Goal: Information Seeking & Learning: Learn about a topic

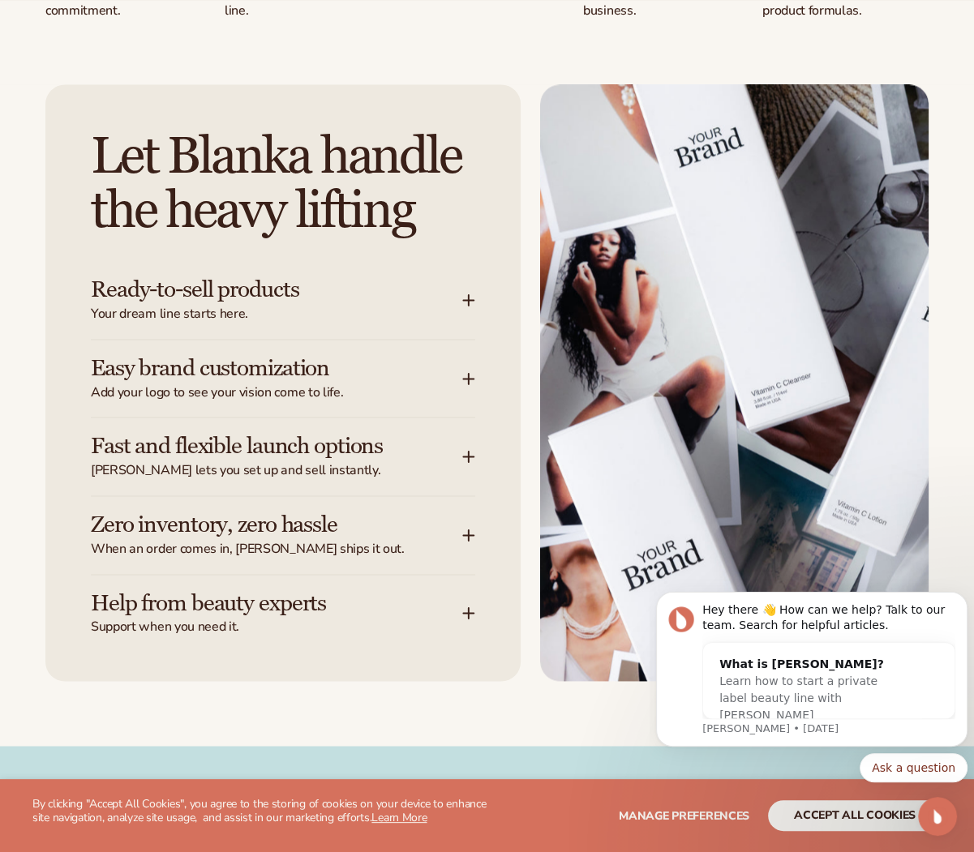
scroll to position [1779, 0]
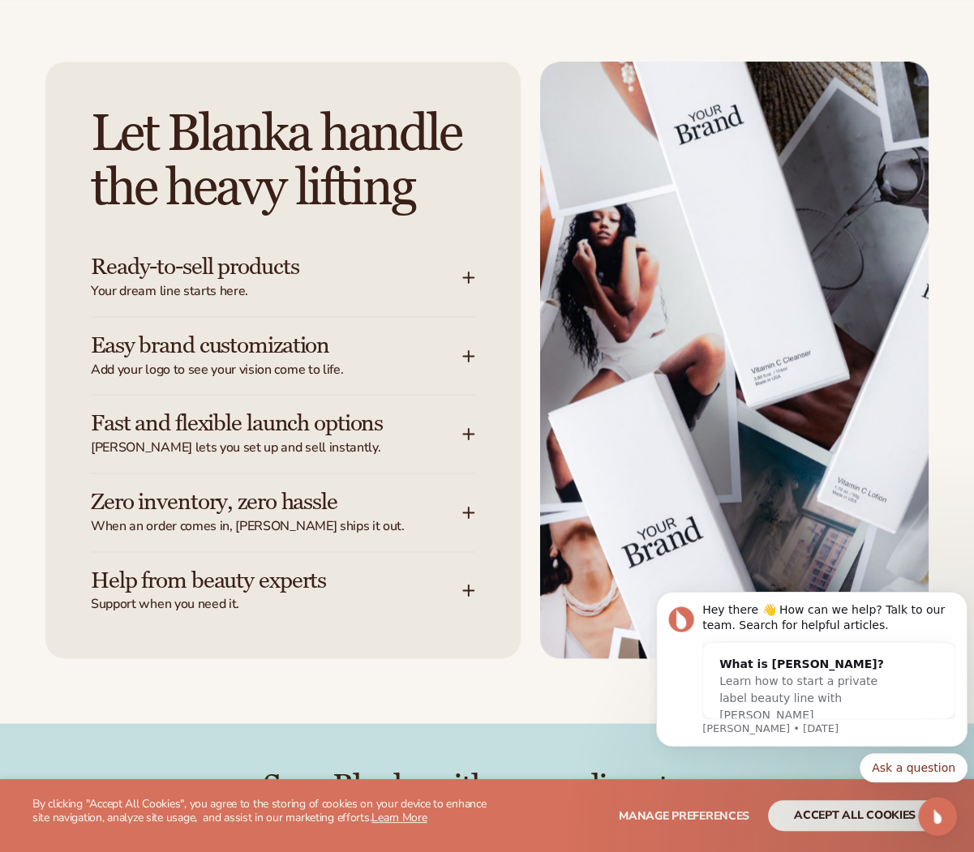
click at [469, 284] on icon at bounding box center [468, 277] width 12 height 13
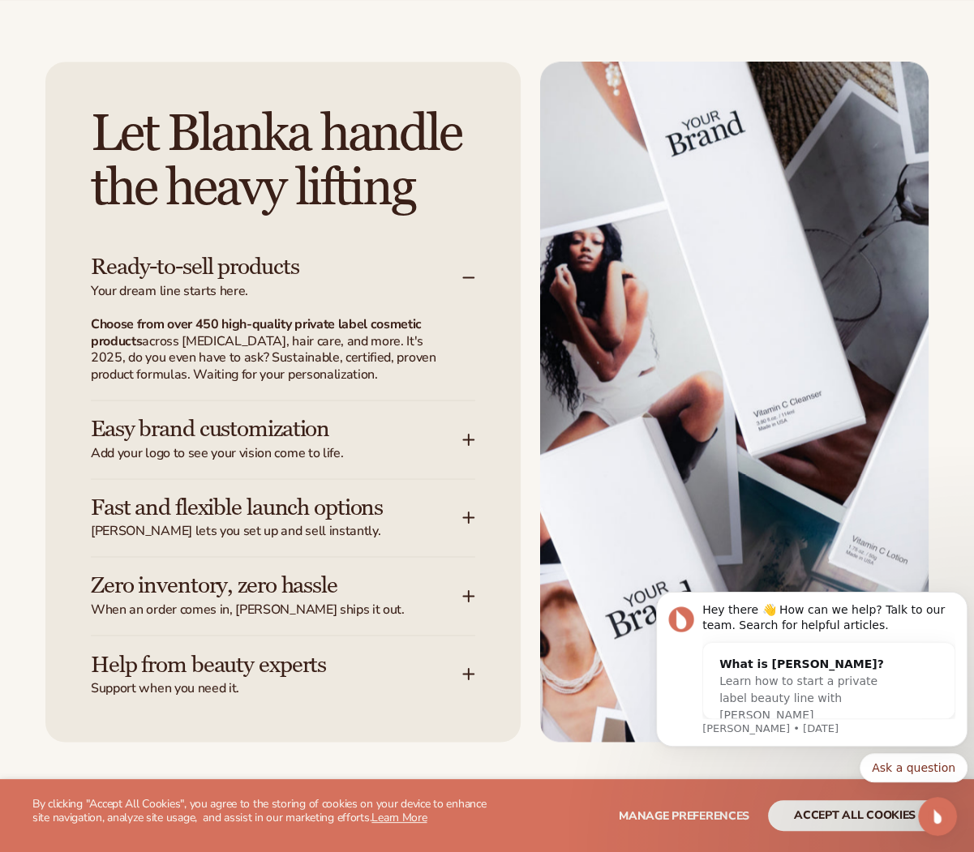
click at [464, 446] on icon at bounding box center [468, 439] width 12 height 13
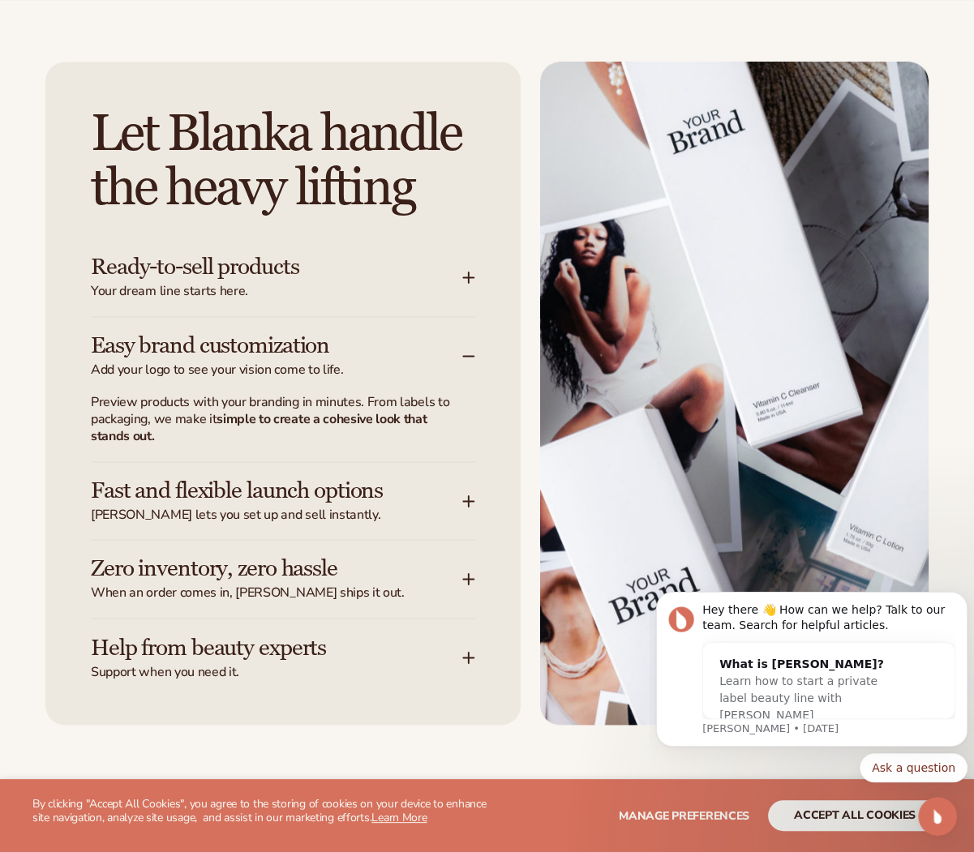
click at [468, 501] on icon at bounding box center [469, 501] width 11 height 0
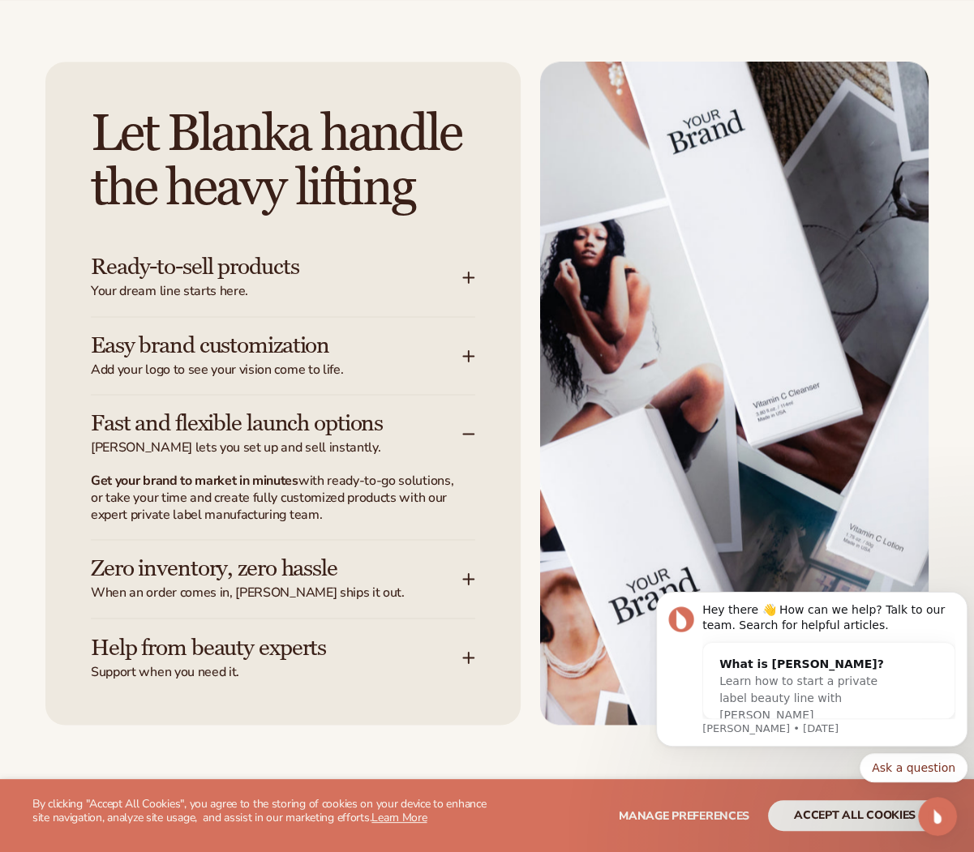
click at [472, 664] on icon at bounding box center [468, 657] width 12 height 13
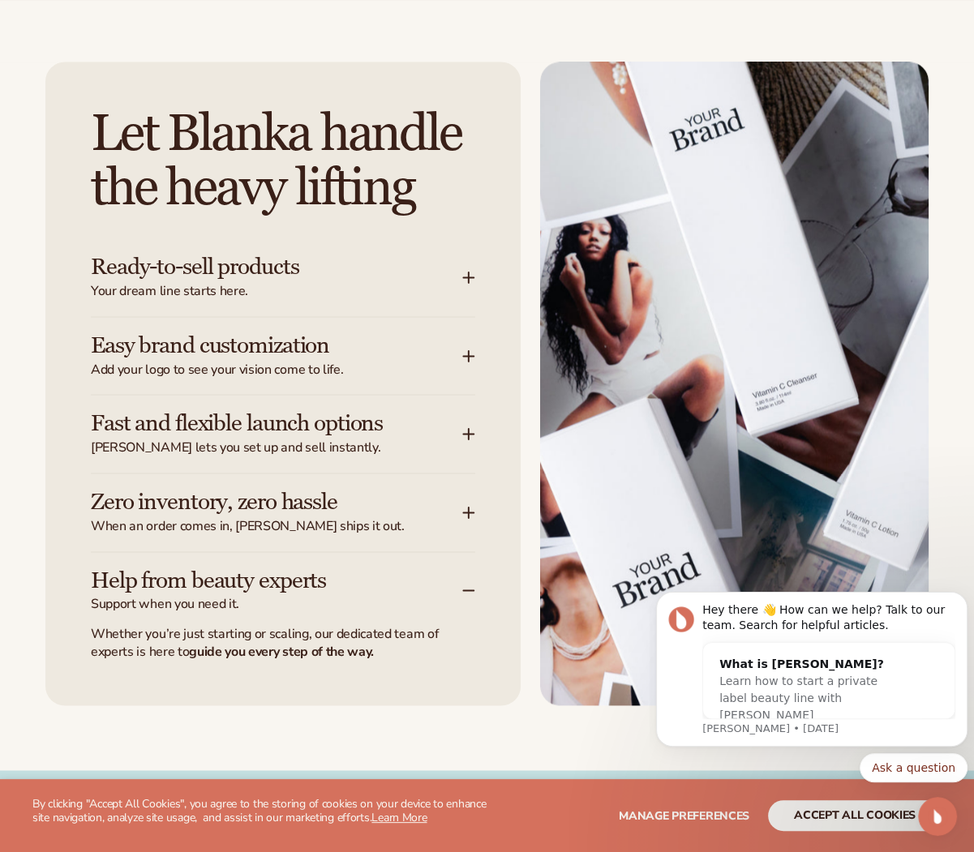
click at [469, 434] on icon at bounding box center [469, 434] width 11 height 0
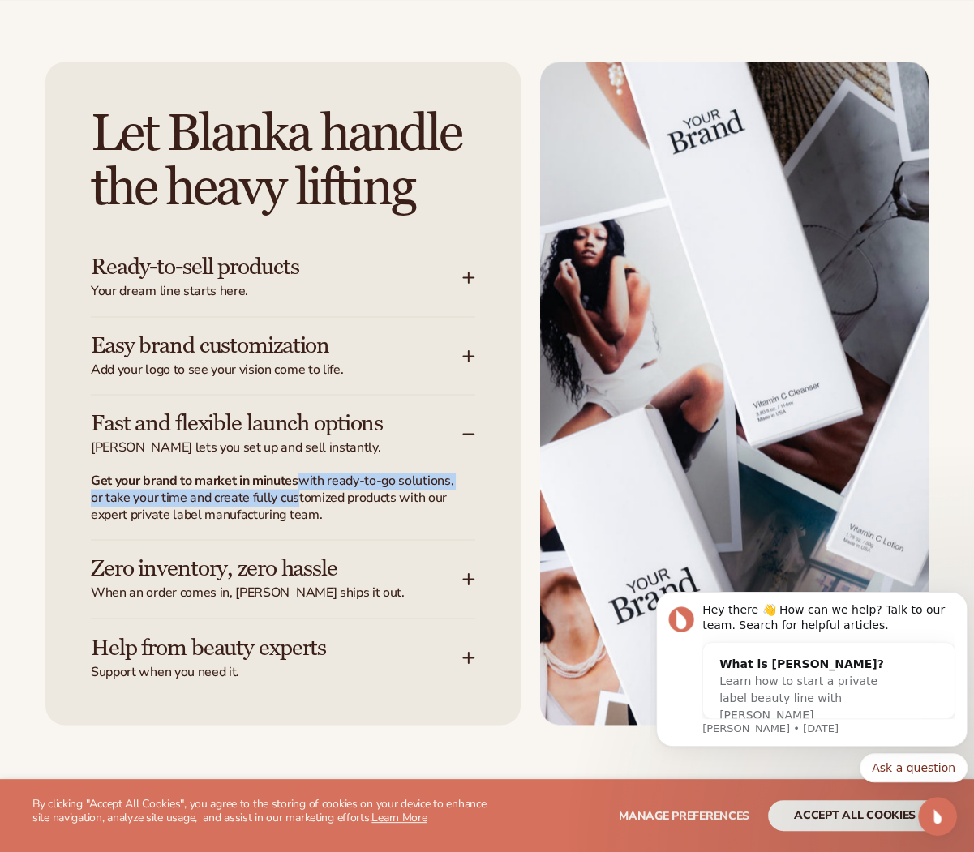
drag, startPoint x: 303, startPoint y: 516, endPoint x: 354, endPoint y: 530, distance: 52.9
click at [354, 523] on p "Get your brand to market in minutes with ready-to-go solutions, or take your ti…" at bounding box center [273, 498] width 365 height 50
click at [470, 362] on icon at bounding box center [468, 355] width 12 height 13
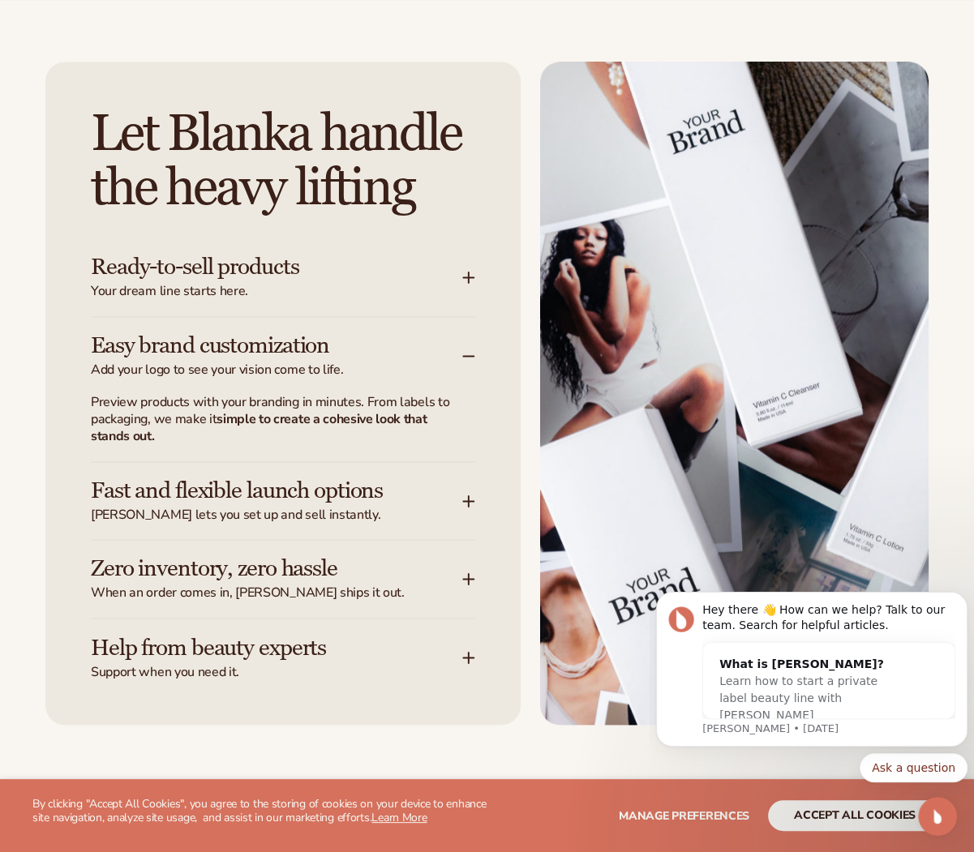
click at [464, 284] on icon at bounding box center [468, 277] width 12 height 13
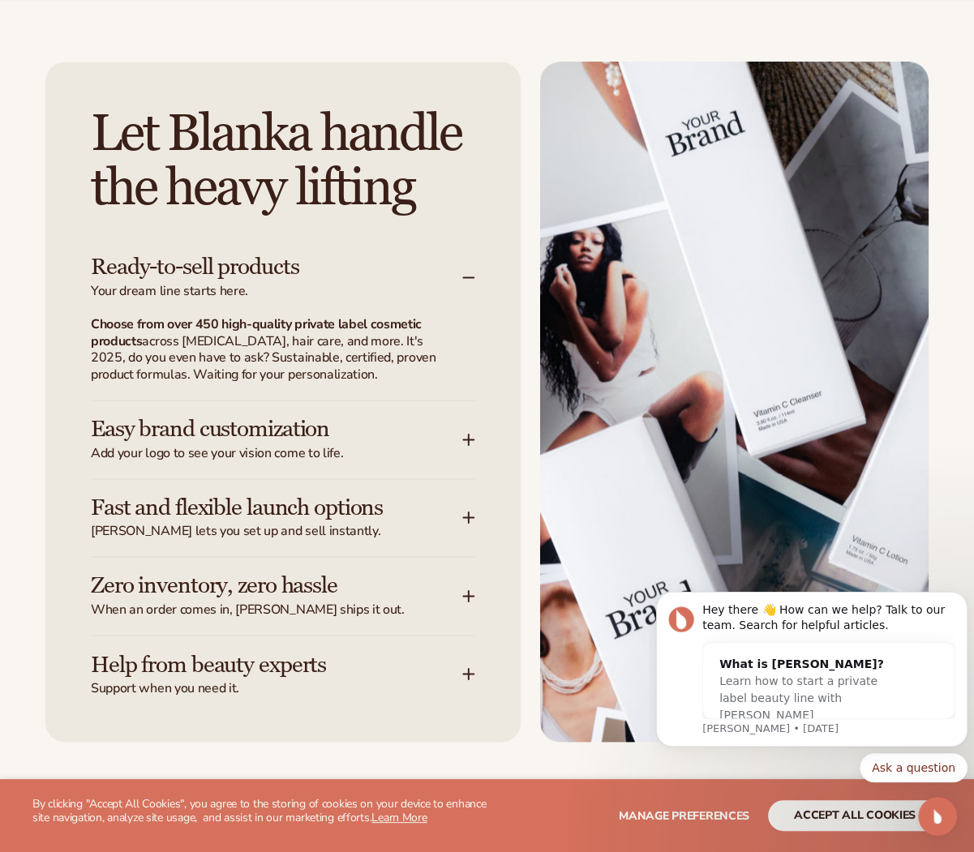
click at [475, 260] on div "Let [PERSON_NAME] handle the heavy lifting Ready-to-sell products Your dream li…" at bounding box center [282, 402] width 475 height 681
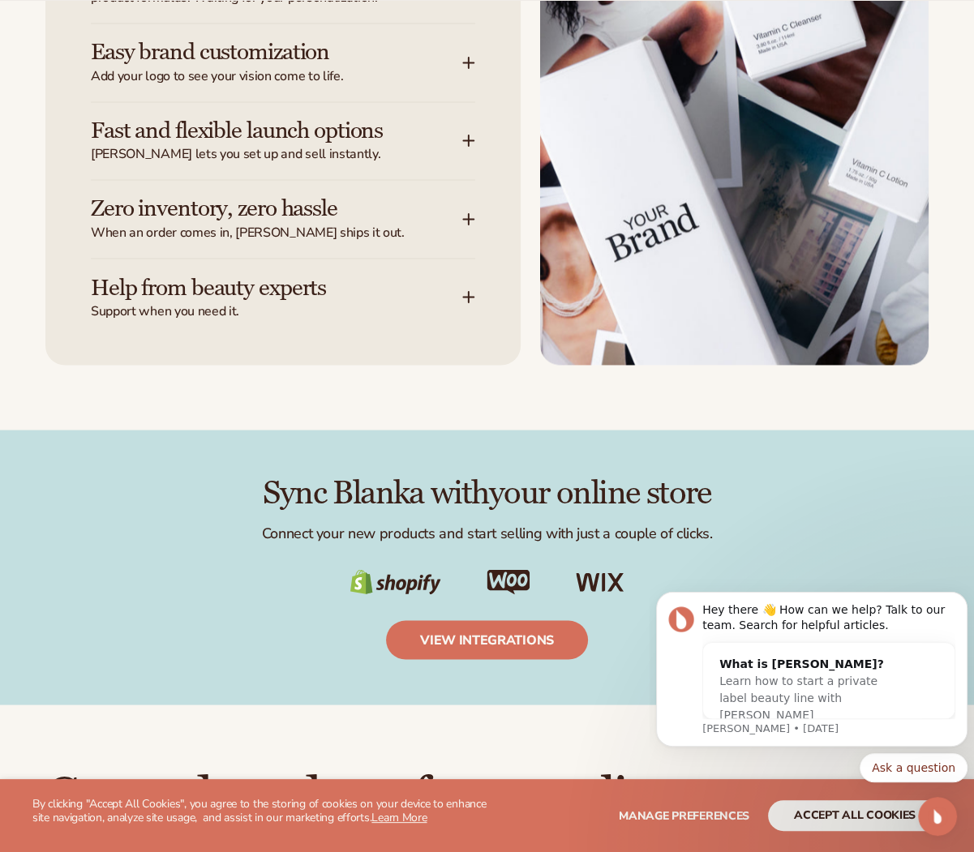
scroll to position [3270, 0]
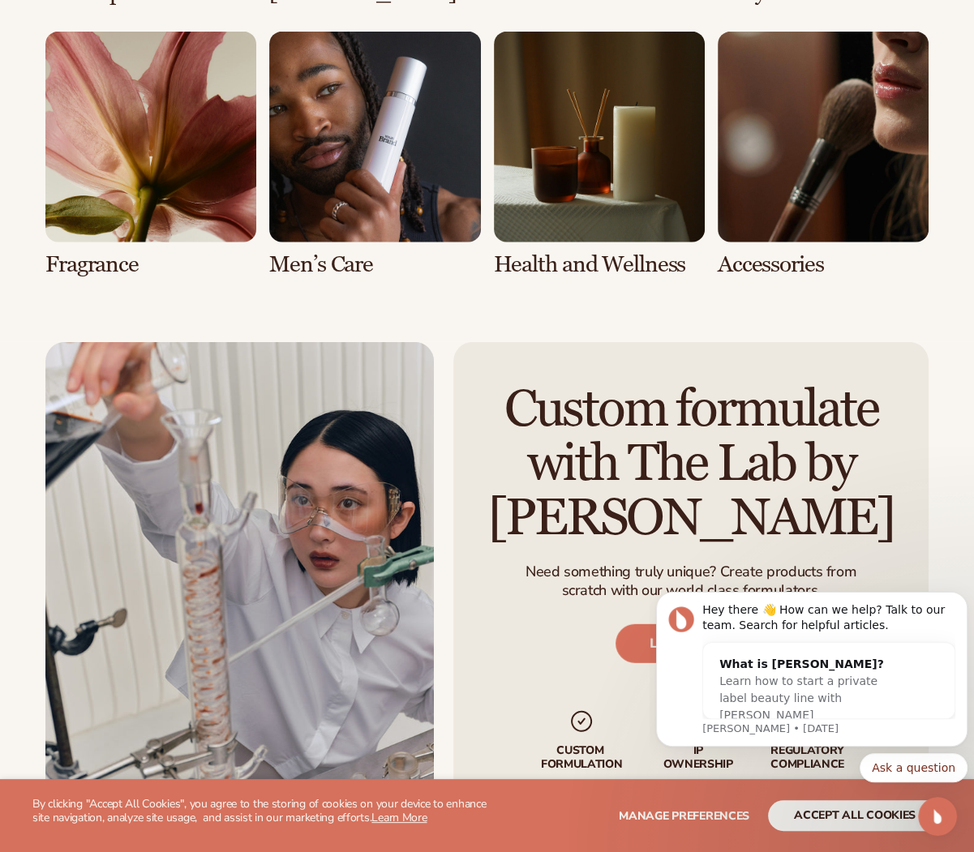
click at [357, 221] on link "6 / 8" at bounding box center [374, 155] width 211 height 246
